Goal: Task Accomplishment & Management: Complete application form

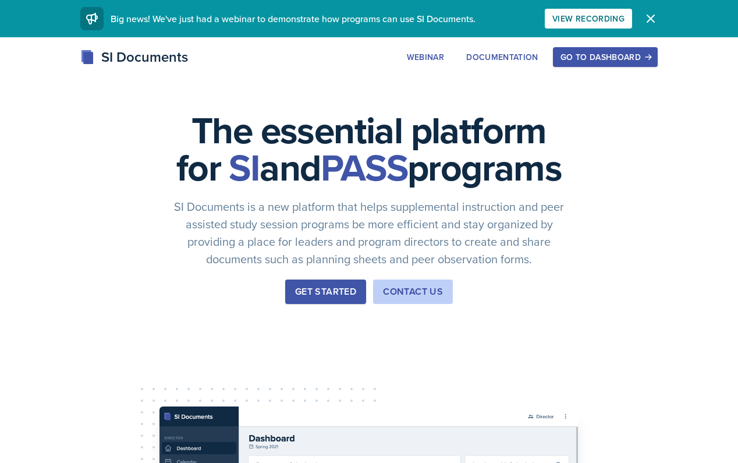
click at [584, 52] on div "Go to Dashboard" at bounding box center [606, 56] width 90 height 9
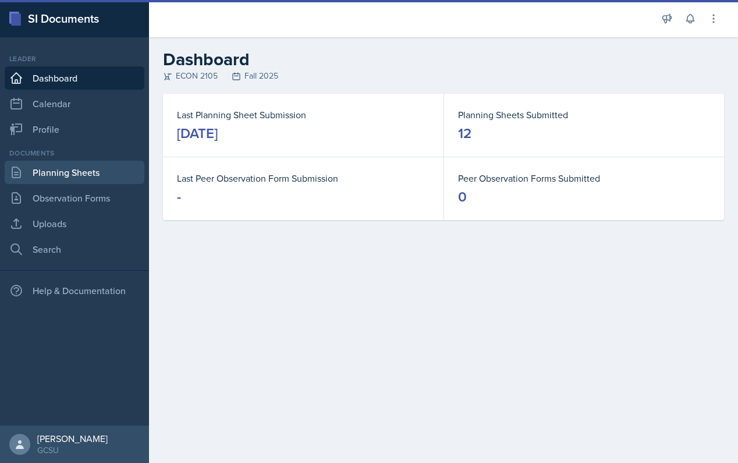
click at [92, 172] on link "Planning Sheets" at bounding box center [75, 172] width 140 height 23
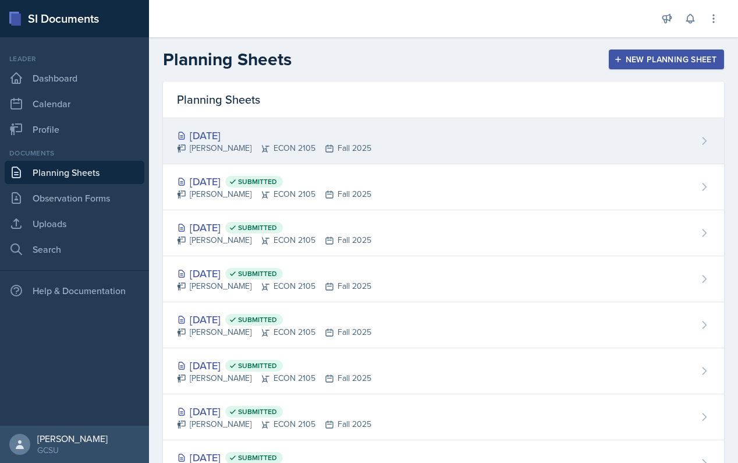
click at [342, 153] on div "[PERSON_NAME] ECON 2105 Fall 2025" at bounding box center [274, 148] width 194 height 12
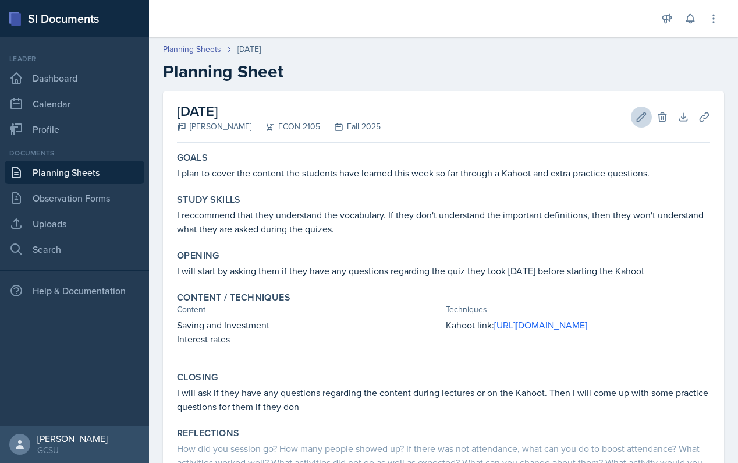
click at [645, 118] on icon at bounding box center [642, 117] width 12 height 12
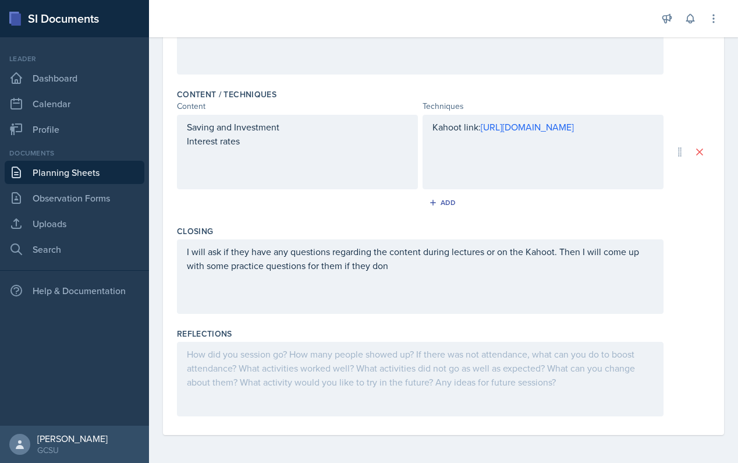
scroll to position [341, 0]
click at [242, 402] on div at bounding box center [420, 379] width 487 height 75
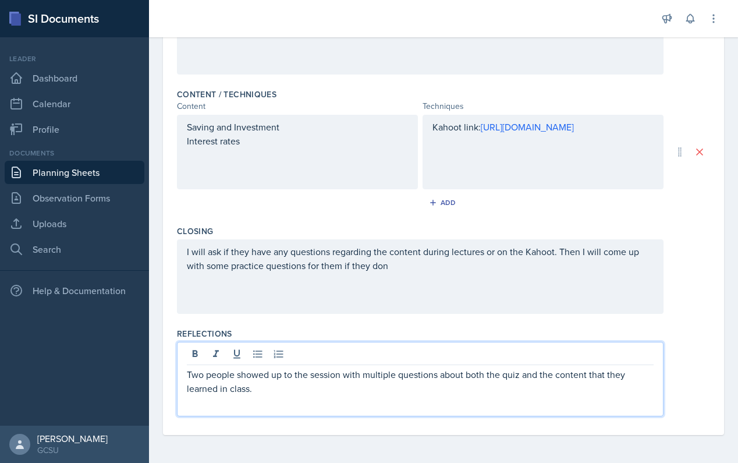
click at [553, 378] on p "Two people showed up to the session with multiple questions about both the quiz…" at bounding box center [420, 381] width 467 height 28
click at [502, 391] on p "Two people showed up to the session with multiple questions about both the quiz…" at bounding box center [420, 381] width 467 height 28
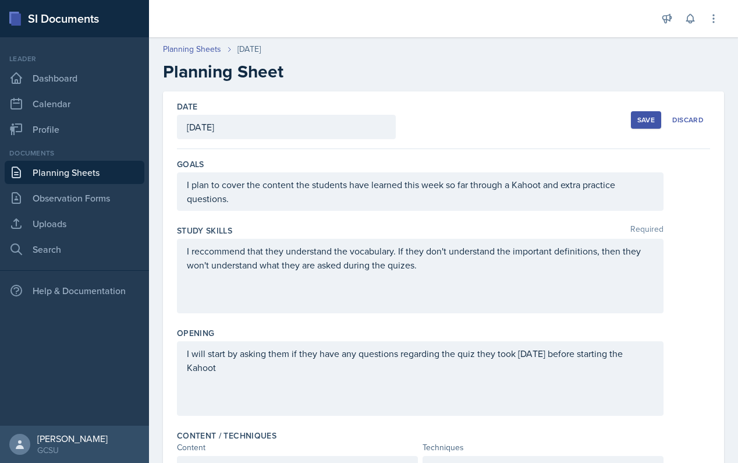
scroll to position [0, 0]
click at [649, 114] on button "Save" at bounding box center [646, 119] width 30 height 17
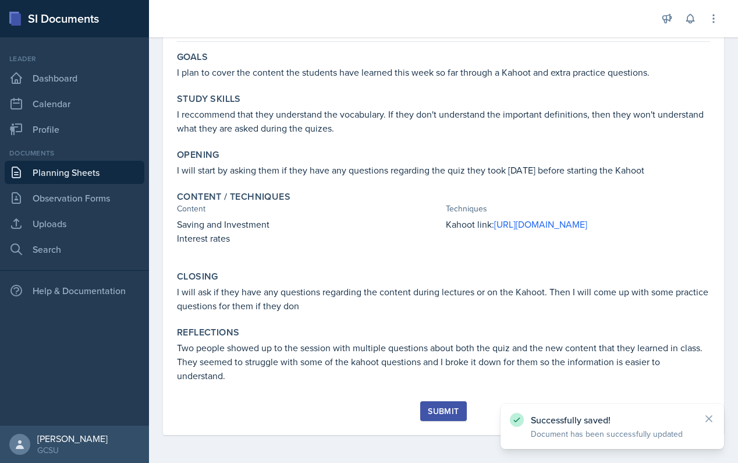
scroll to position [101, 0]
click at [458, 408] on div "Submit" at bounding box center [443, 410] width 31 height 9
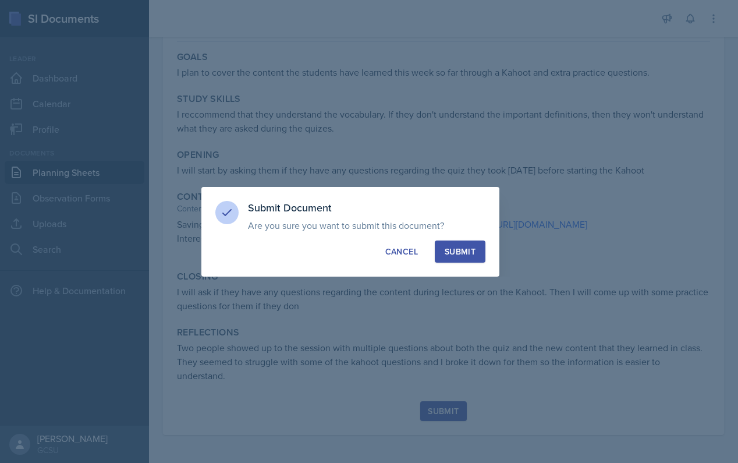
click at [470, 254] on div "Submit" at bounding box center [460, 252] width 31 height 12
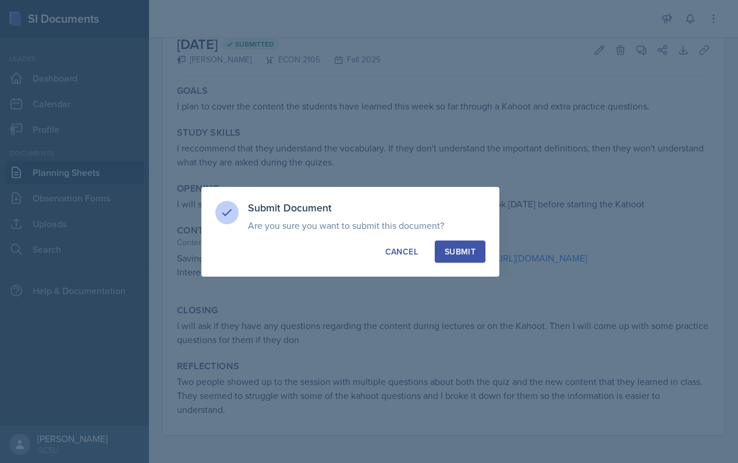
scroll to position [67, 0]
